Goal: Find specific page/section: Find specific page/section

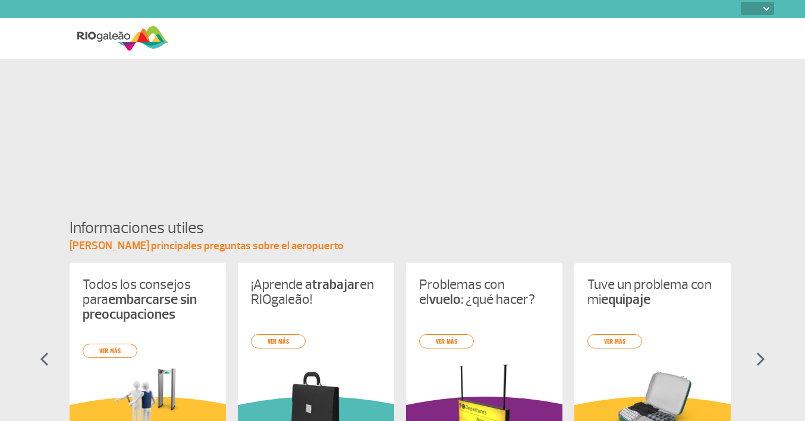
select select
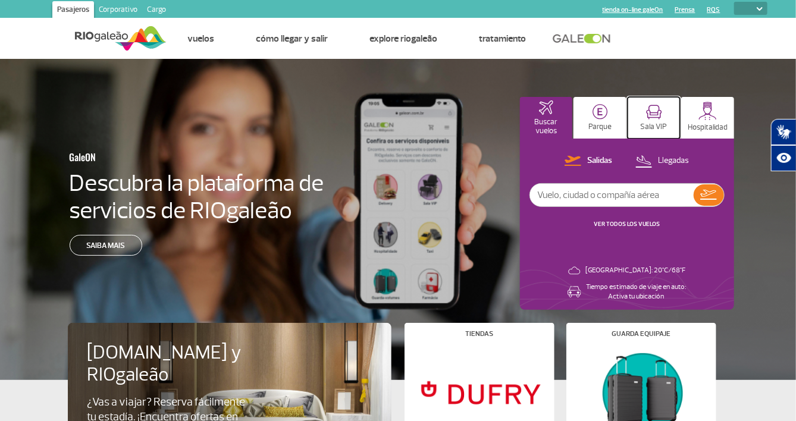
click at [655, 112] on img at bounding box center [654, 112] width 16 height 15
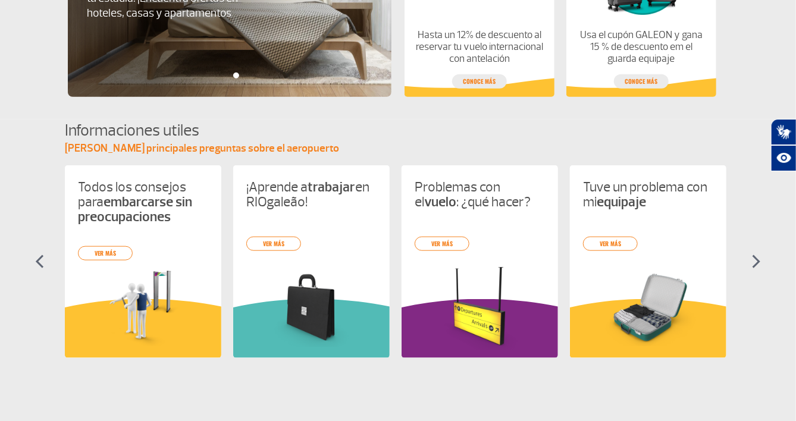
scroll to position [476, 0]
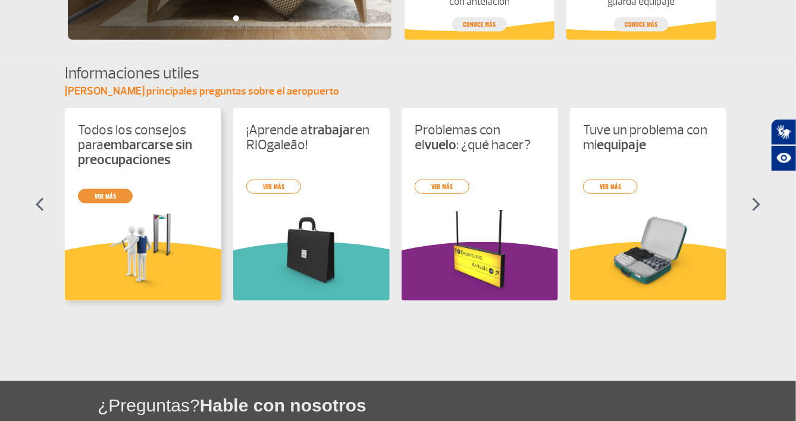
click at [98, 194] on div "Todos los consejos para embarcarse sin preocupaciones ver más ¡Aprende a trabaj…" at bounding box center [398, 215] width 666 height 214
click at [91, 195] on link "ver más" at bounding box center [105, 196] width 55 height 14
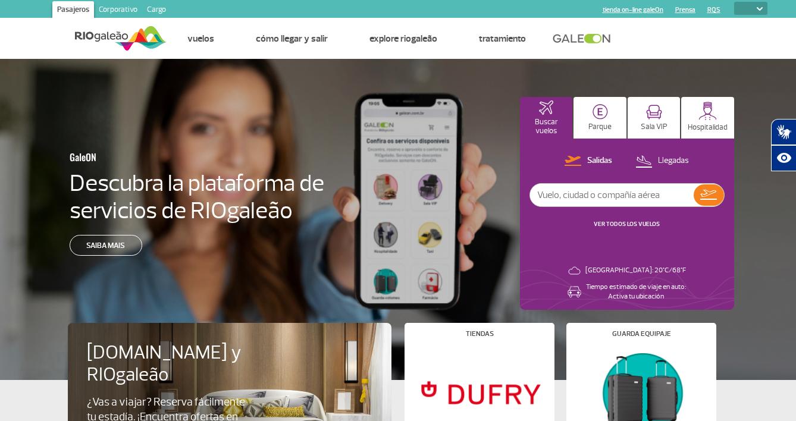
select select
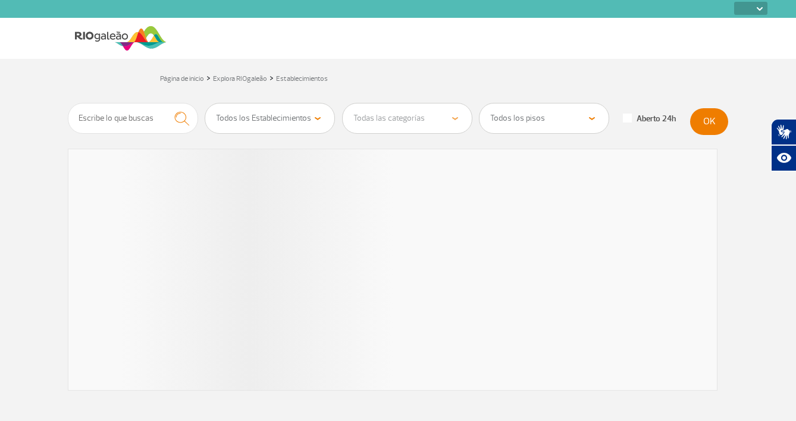
select select
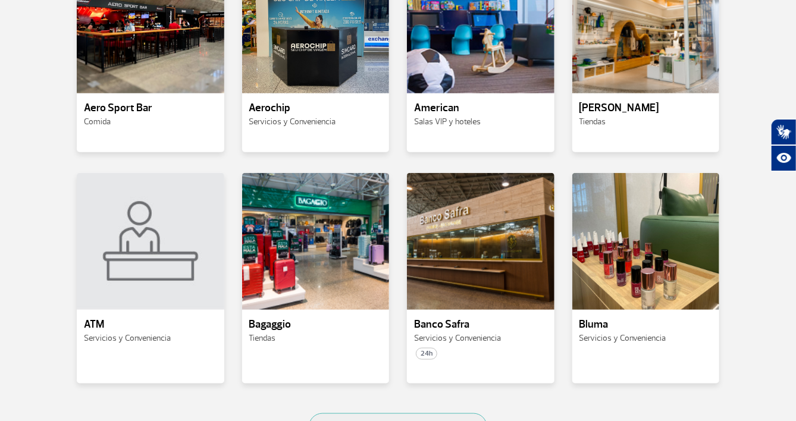
scroll to position [476, 0]
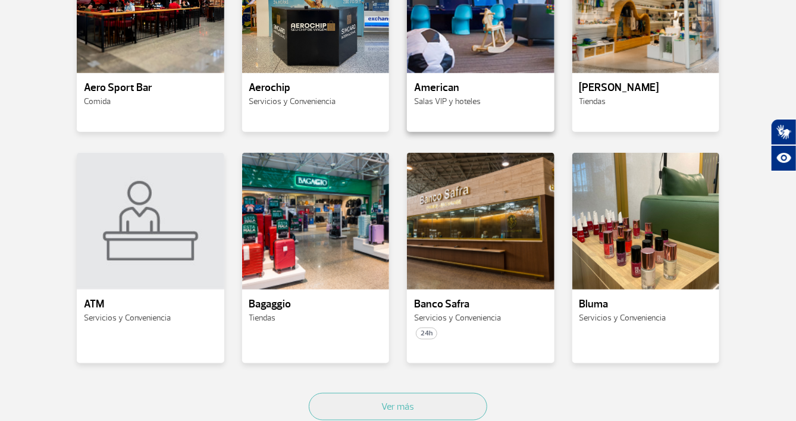
click at [438, 86] on p "American" at bounding box center [480, 88] width 133 height 12
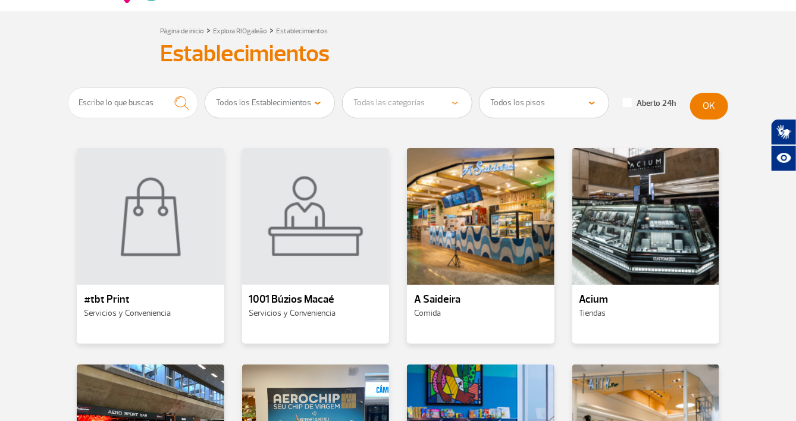
scroll to position [119, 0]
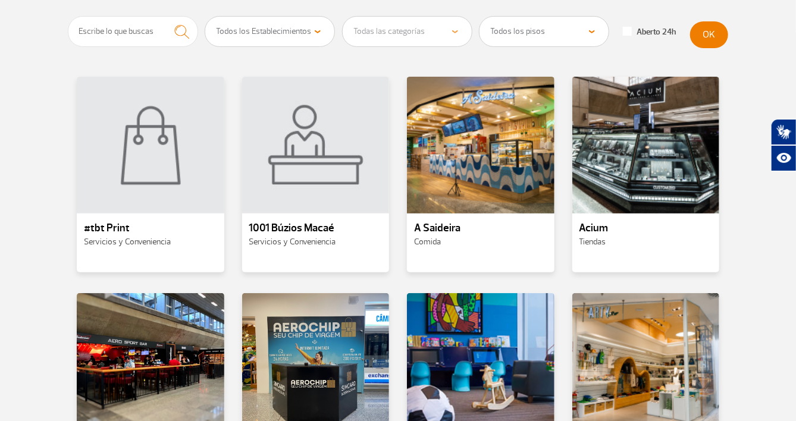
click at [318, 29] on select "Todos los Establecimientos Comida Tiendas Servicios y Conveniencia Salas VIP y …" at bounding box center [269, 32] width 129 height 30
select select "320"
click at [205, 17] on select "Todos los Establecimientos Comida Tiendas Servicios y Conveniencia Salas VIP y …" at bounding box center [269, 32] width 129 height 30
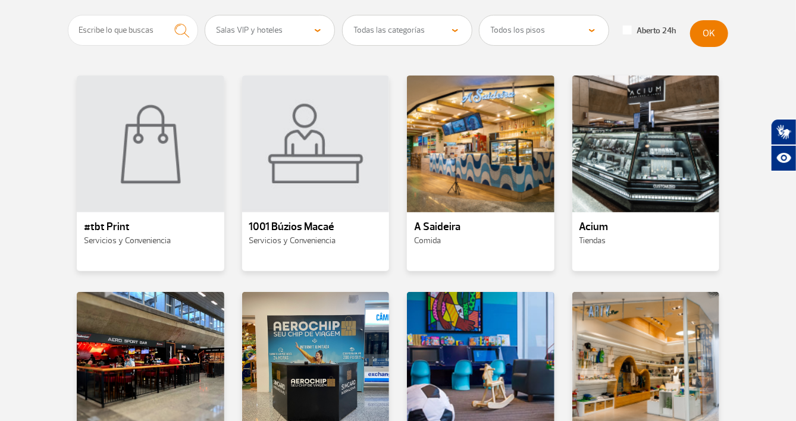
scroll to position [0, 0]
